Goal: Information Seeking & Learning: Find specific page/section

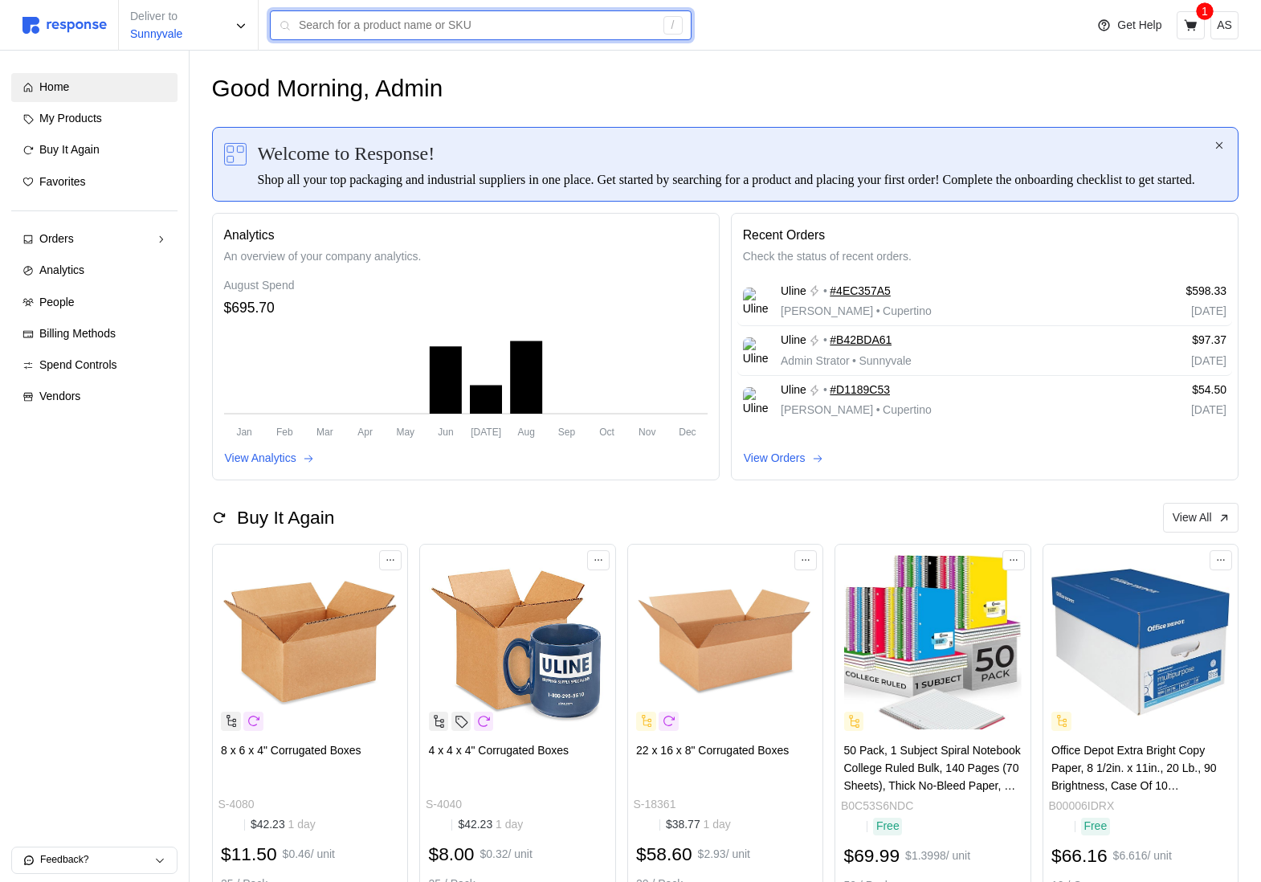
click at [371, 24] on input "text" at bounding box center [477, 25] width 356 height 29
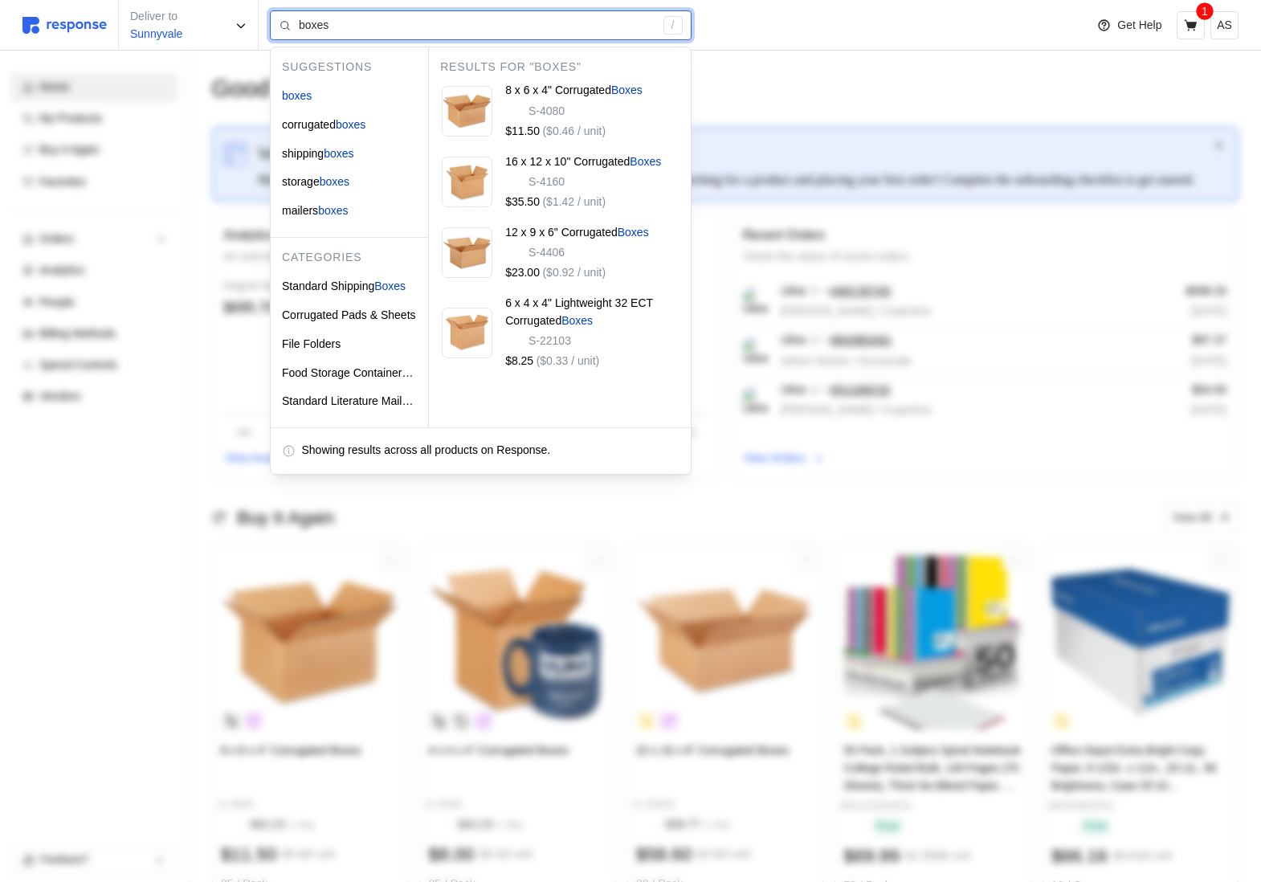
type input "boxes"
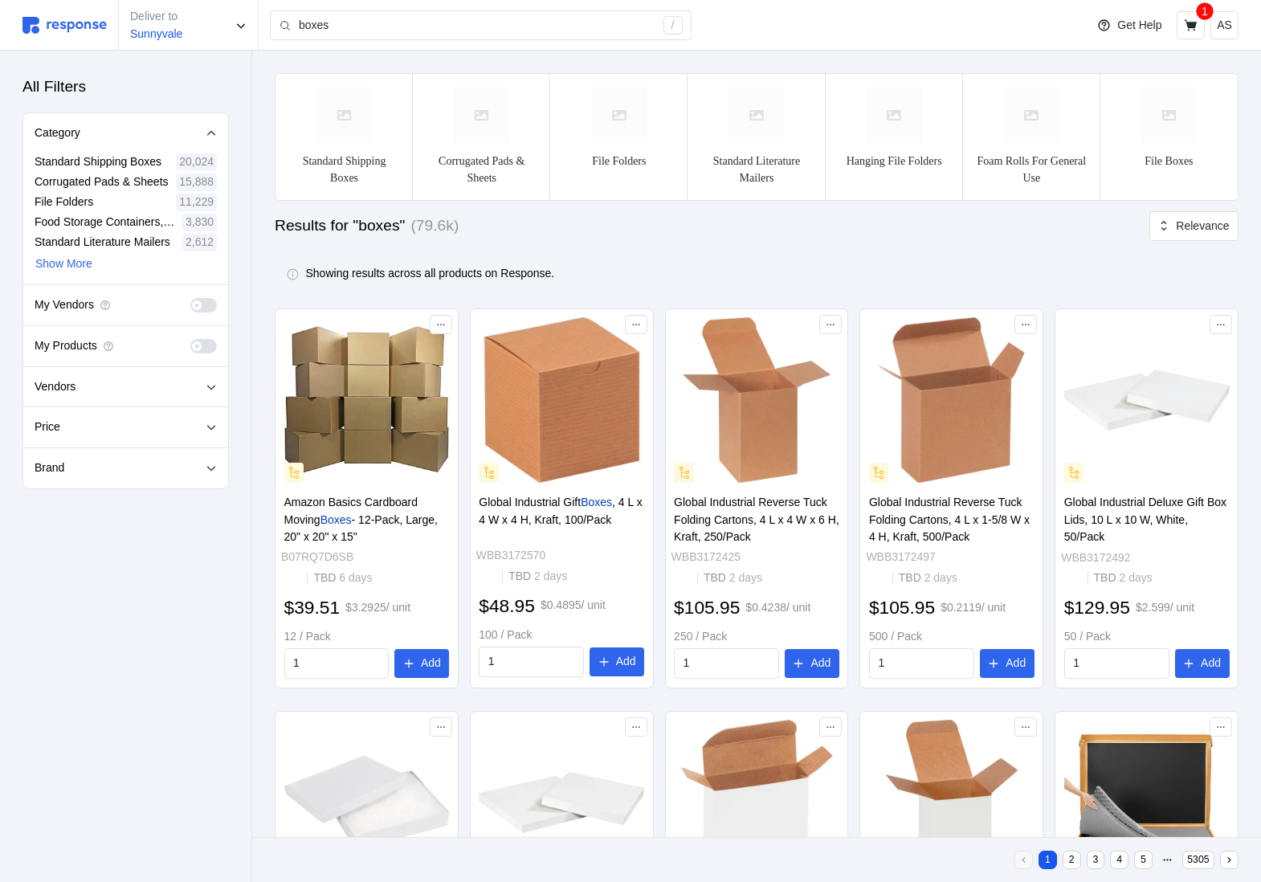
click at [200, 311] on span at bounding box center [203, 305] width 27 height 14
click at [190, 298] on input "checkbox" at bounding box center [190, 298] width 0 height 0
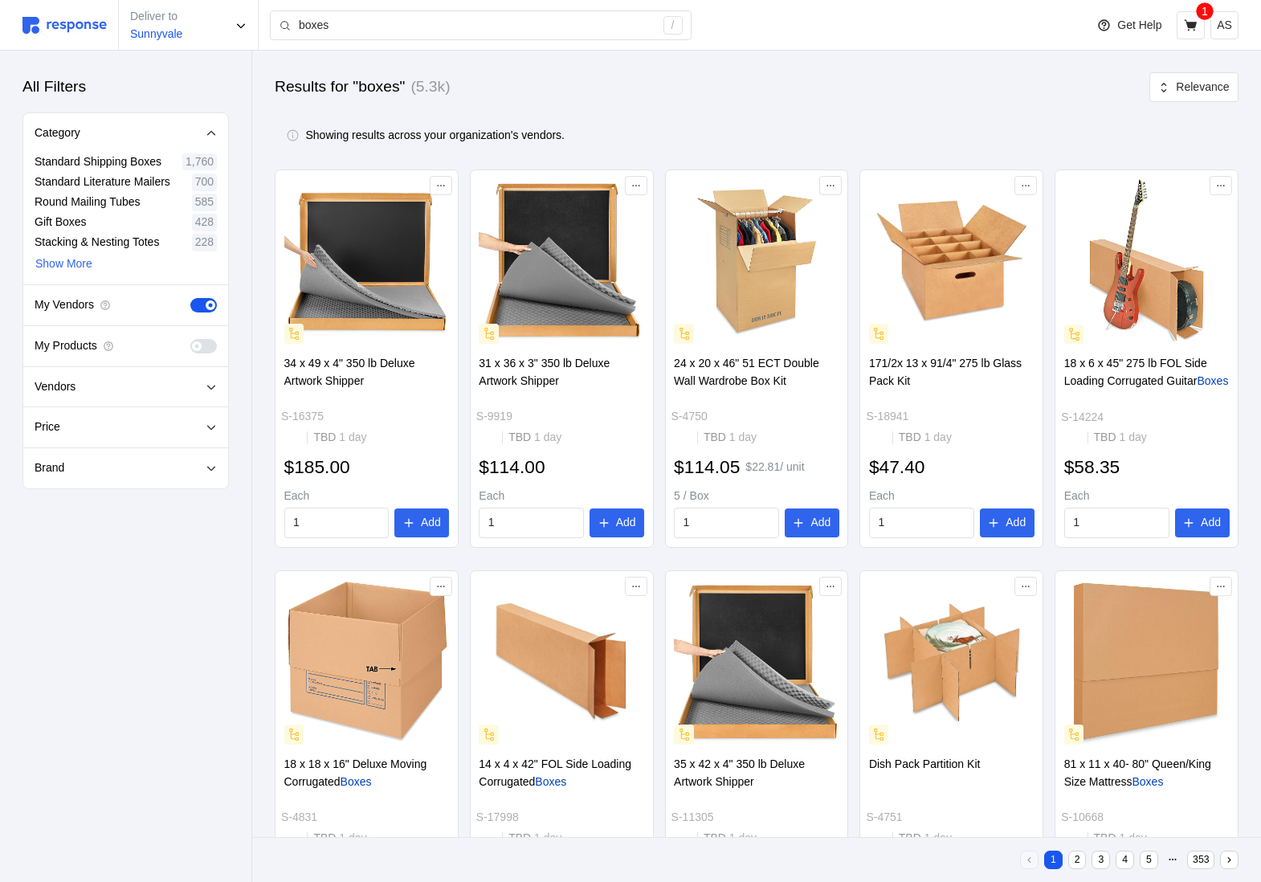
click at [208, 345] on span at bounding box center [210, 346] width 17 height 14
click at [190, 339] on input "checkbox" at bounding box center [190, 339] width 0 height 0
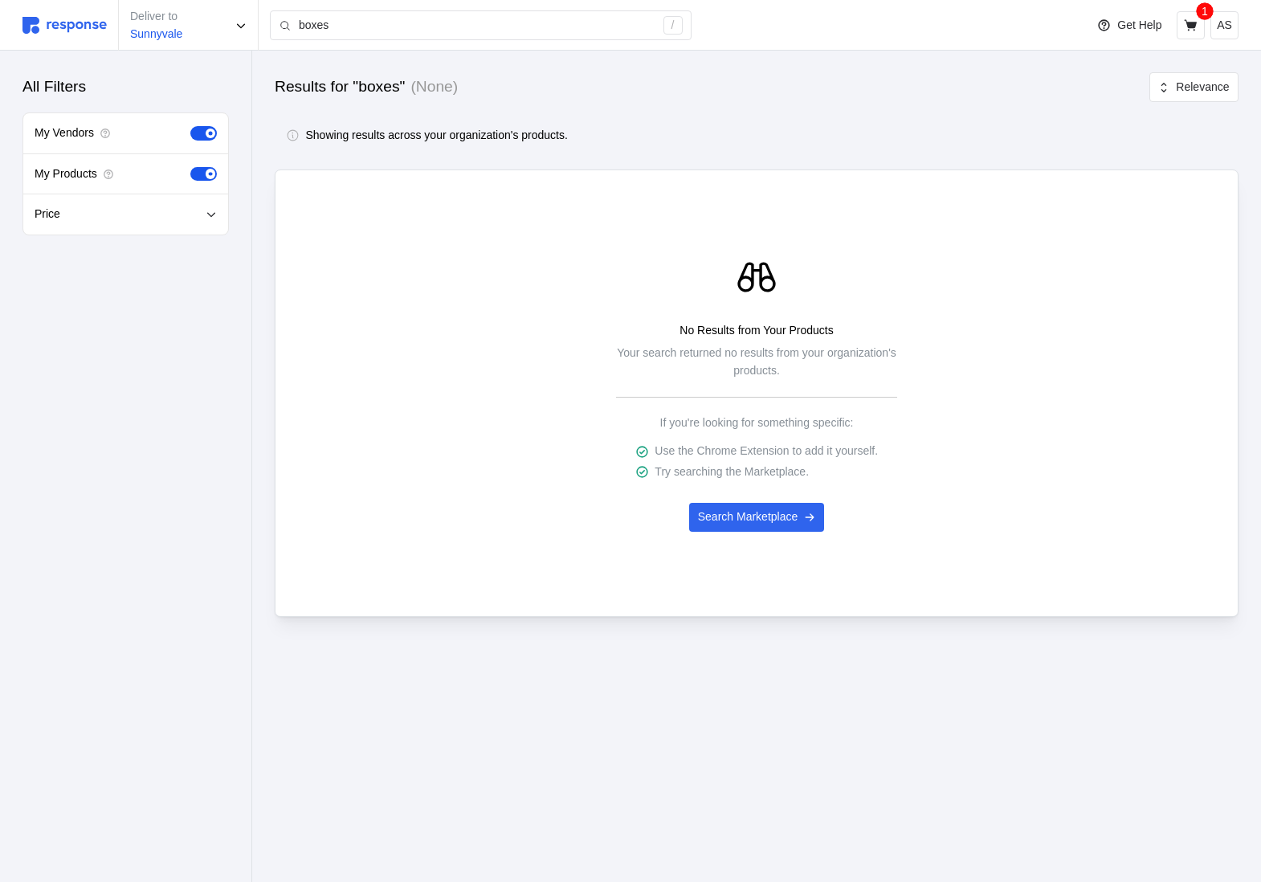
click at [206, 175] on span at bounding box center [211, 174] width 10 height 10
click at [190, 167] on input "checkbox" at bounding box center [190, 167] width 0 height 0
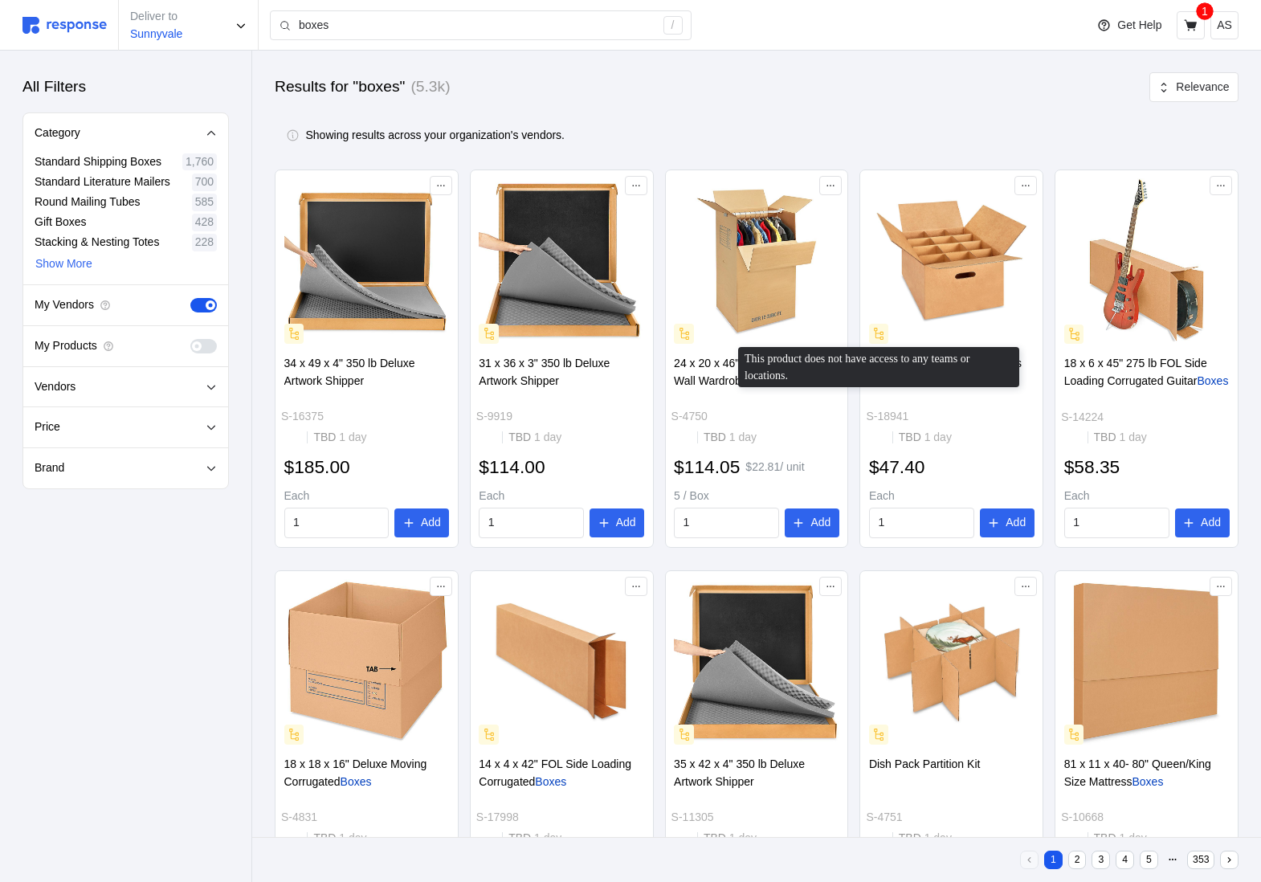
click at [872, 156] on div "Showing results across your organization's vendors." at bounding box center [757, 135] width 964 height 46
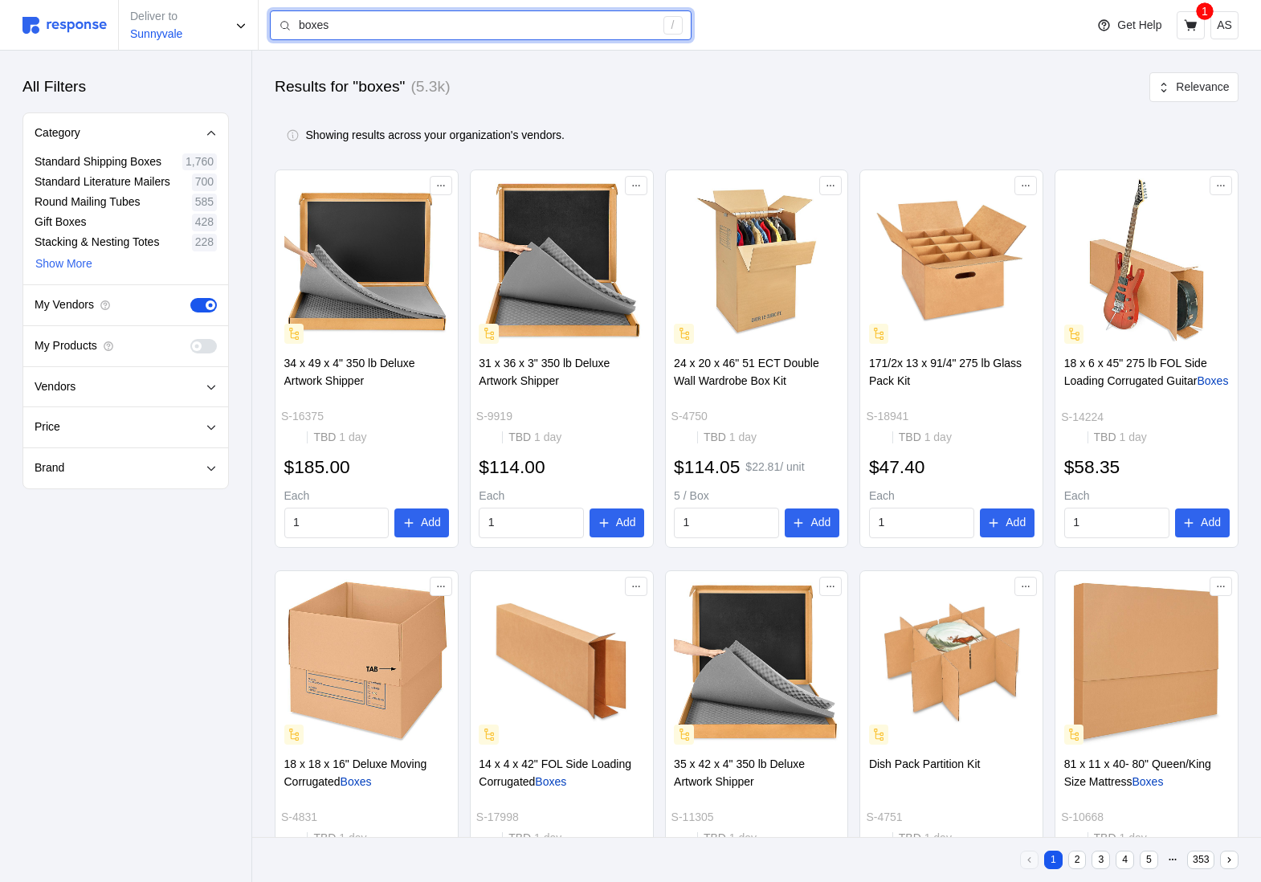
click at [418, 25] on input "boxes" at bounding box center [477, 25] width 356 height 29
click at [419, 25] on input "boxes" at bounding box center [477, 25] width 356 height 29
type input "boxes"
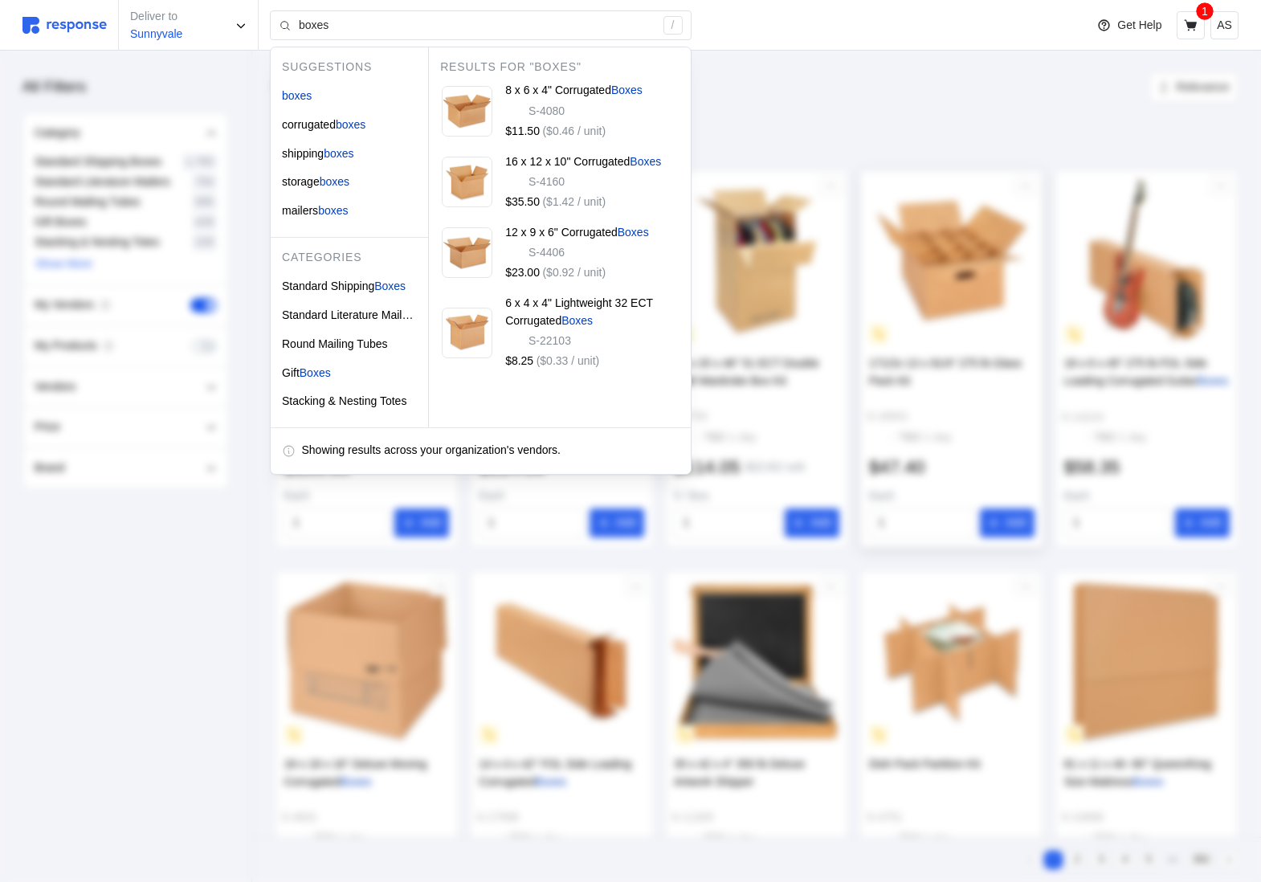
drag, startPoint x: 976, startPoint y: 181, endPoint x: 1206, endPoint y: 262, distance: 243.3
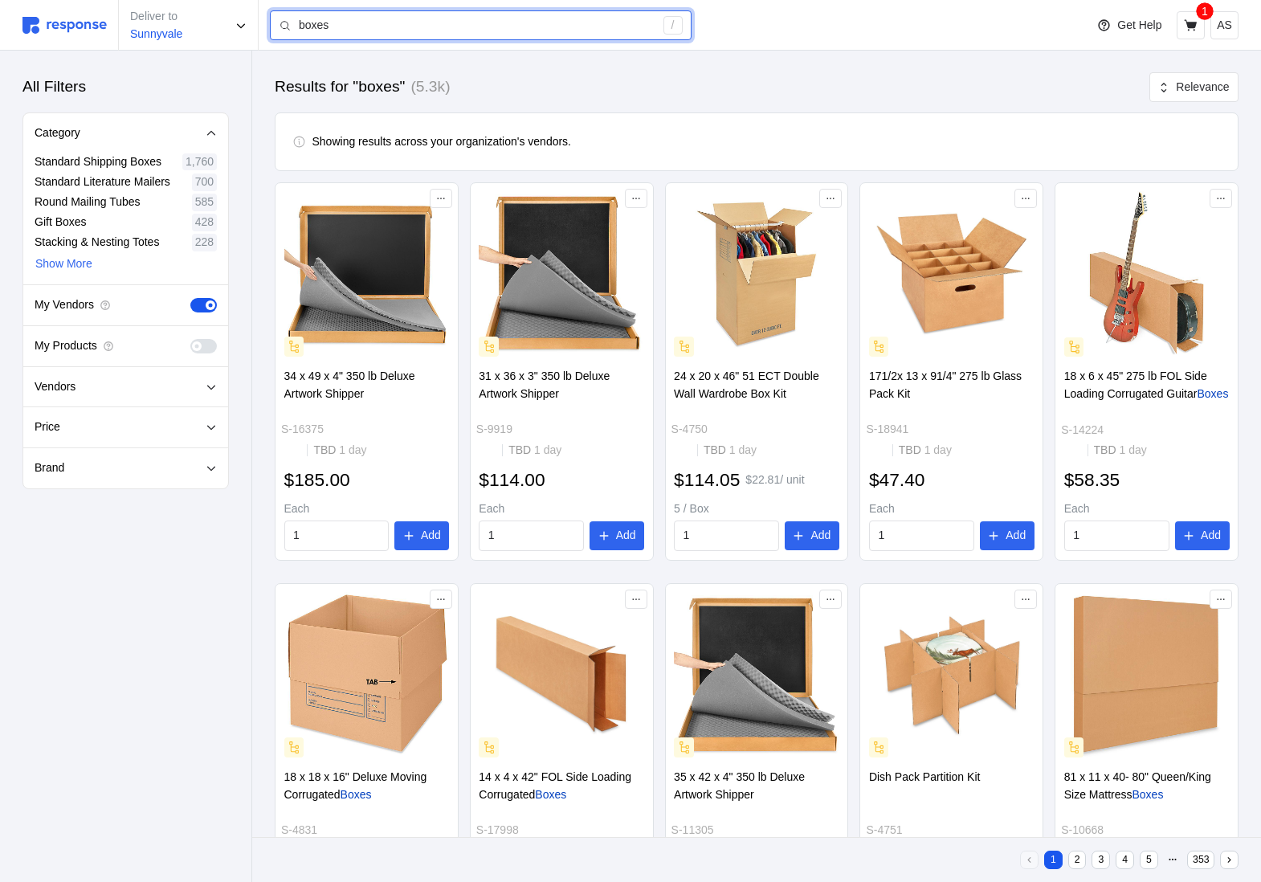
click at [391, 19] on input "boxes" at bounding box center [477, 25] width 356 height 29
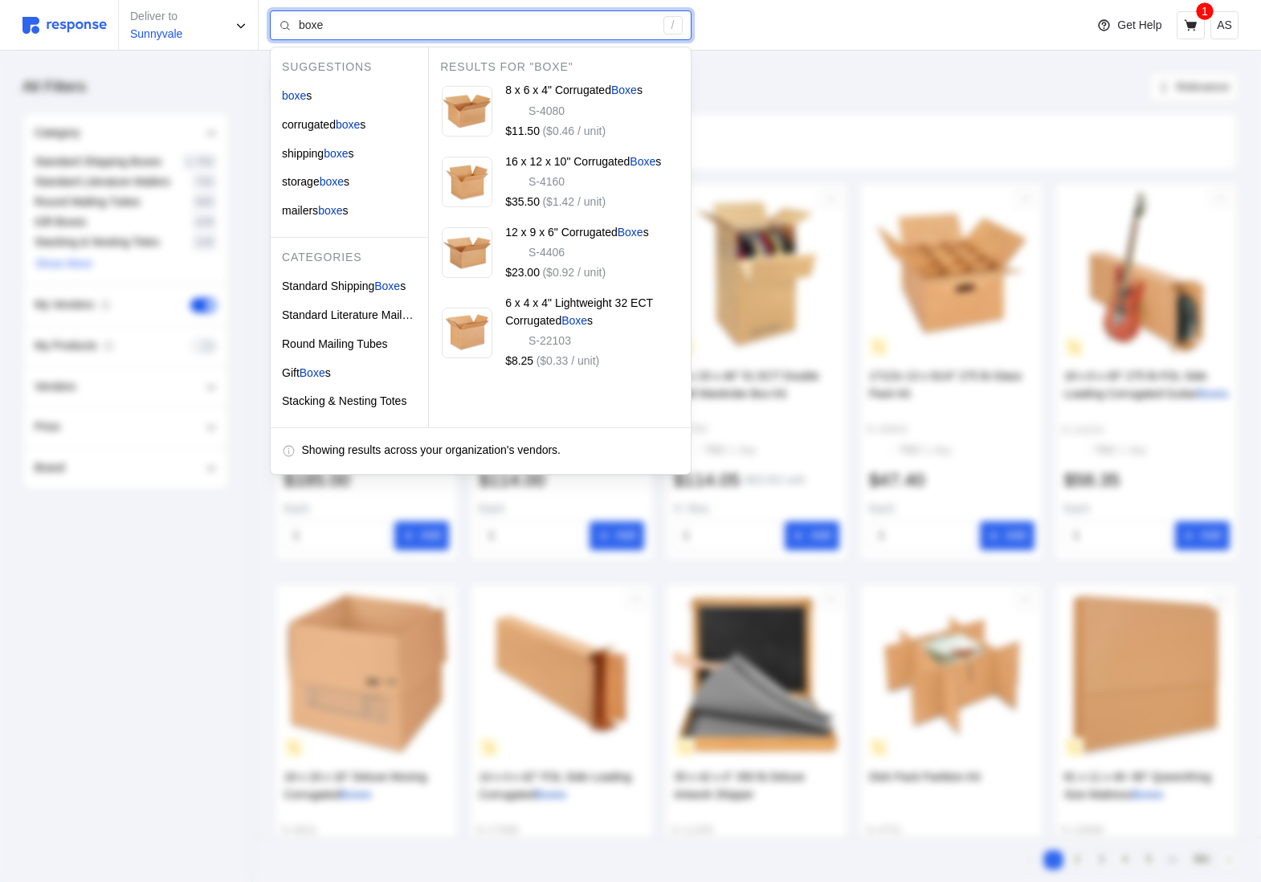
type input "boxes"
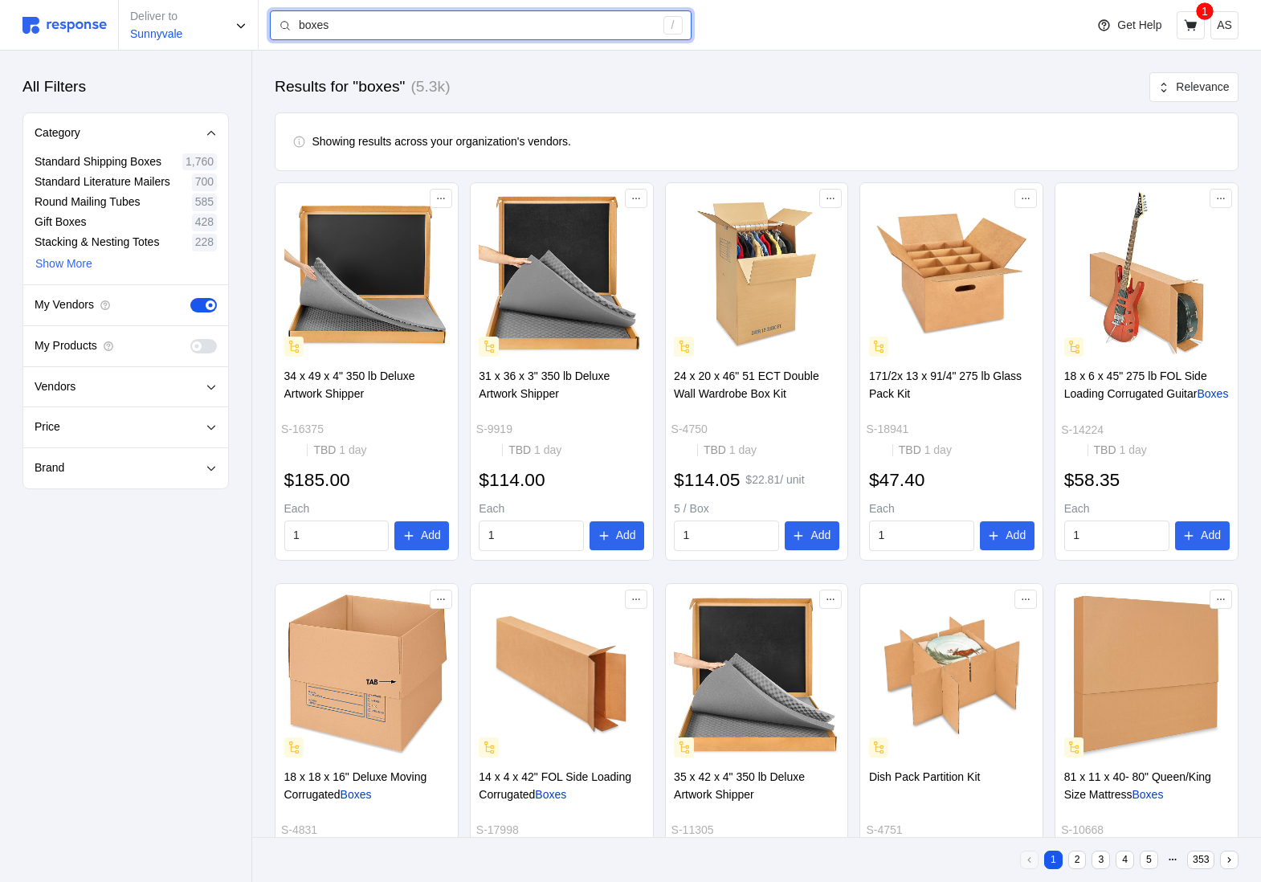
click at [461, 27] on input "boxes" at bounding box center [477, 25] width 356 height 29
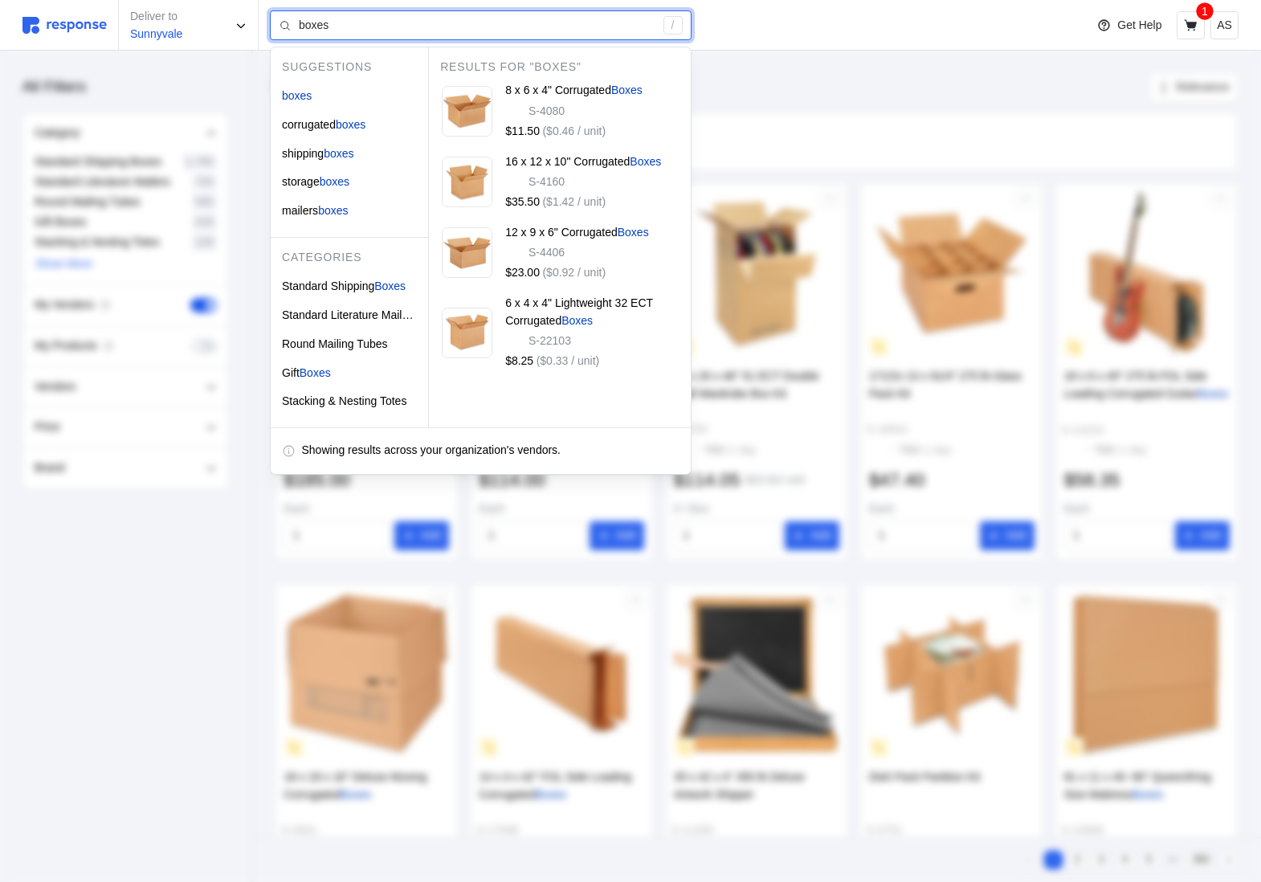
click at [460, 27] on input "boxes" at bounding box center [477, 25] width 356 height 29
click at [461, 27] on input "boxes" at bounding box center [477, 25] width 356 height 29
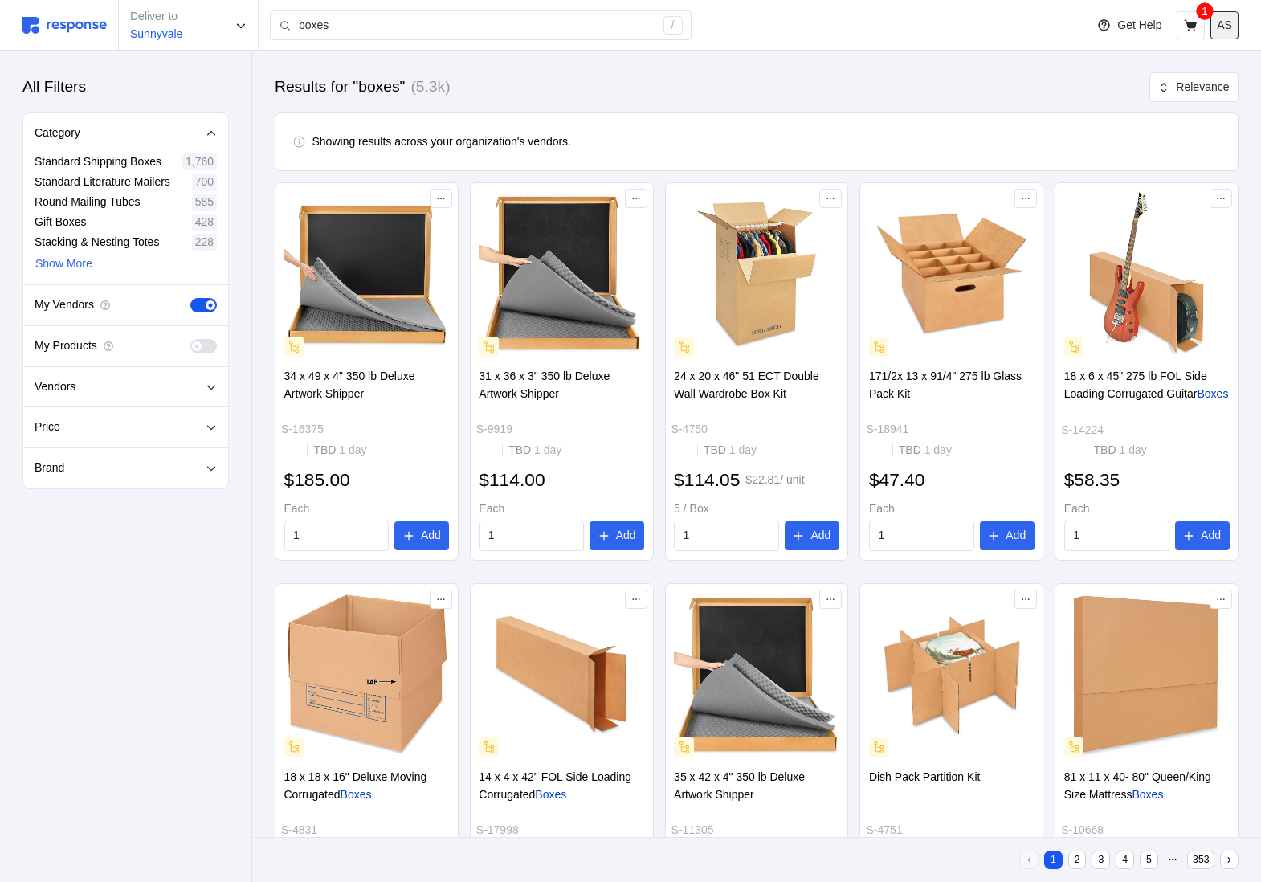
click at [1232, 29] on button "AS" at bounding box center [1224, 25] width 28 height 28
click at [1203, 89] on p "Logout" at bounding box center [1175, 93] width 103 height 18
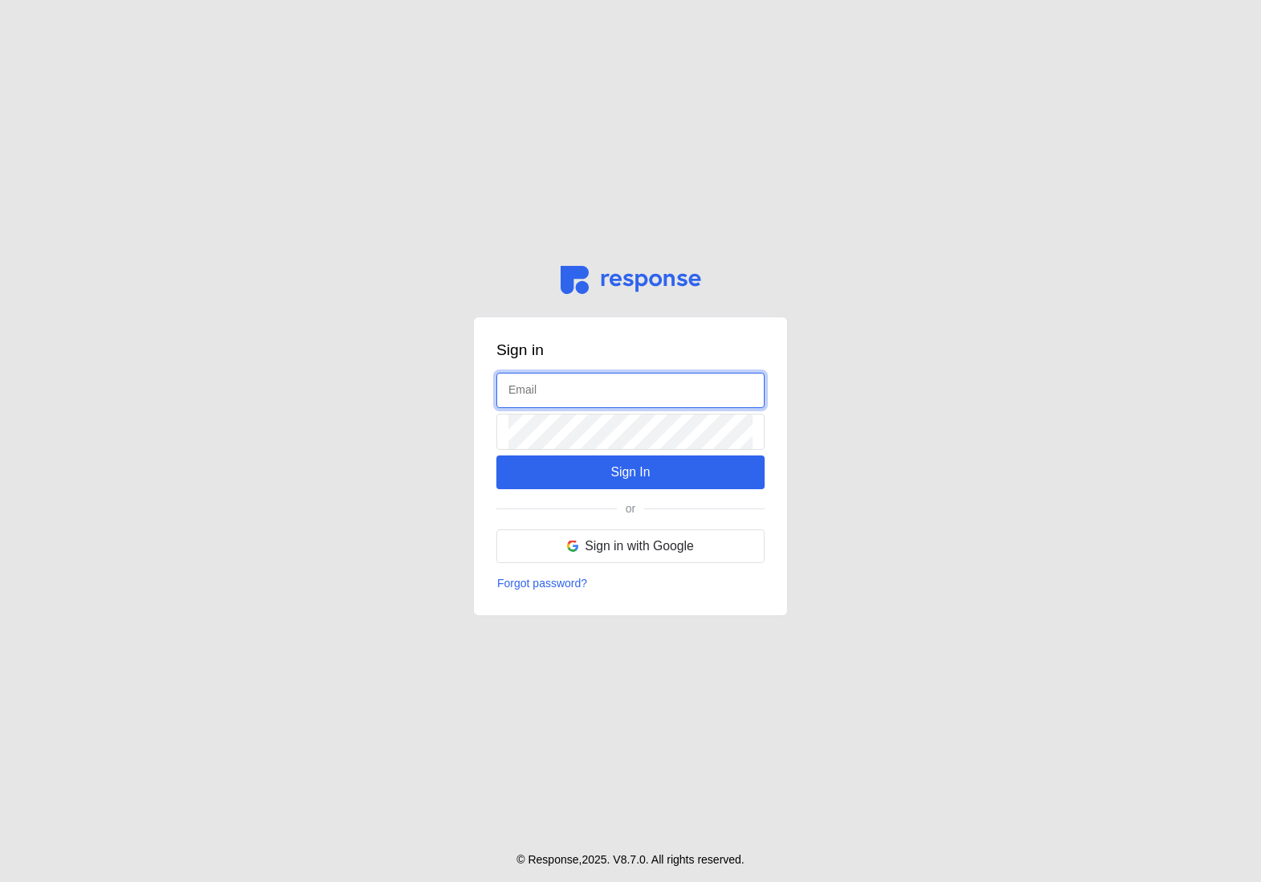
click at [569, 388] on input "text" at bounding box center [630, 390] width 244 height 35
type input "buyer@tryresponse.com"
